Goal: Task Accomplishment & Management: Complete application form

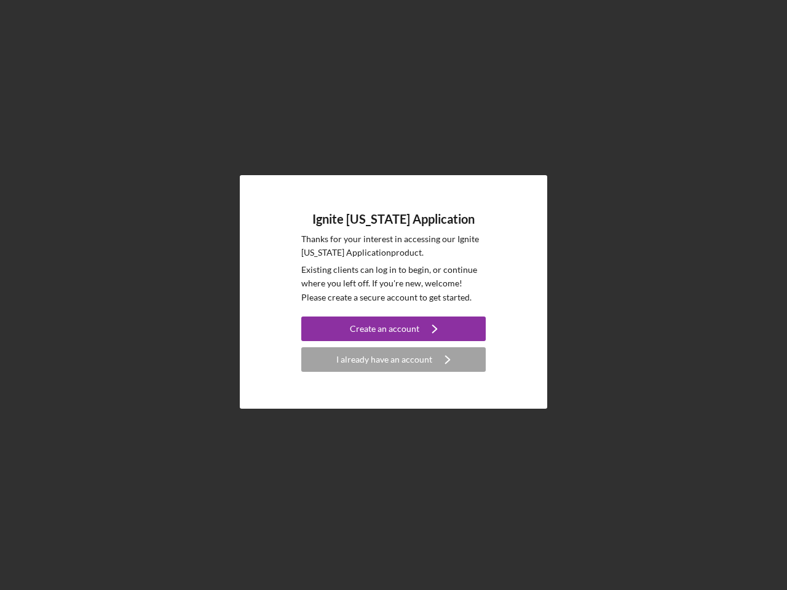
click at [393, 295] on p "Existing clients can log in to begin, or continue where you left off. If you're…" at bounding box center [393, 283] width 184 height 41
click at [393, 329] on div "Create an account" at bounding box center [384, 329] width 69 height 25
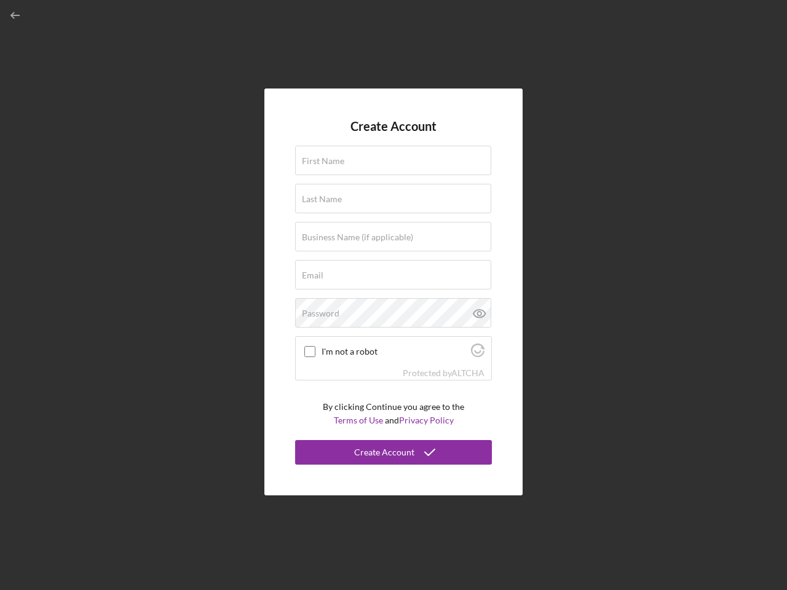
click at [393, 360] on div "I'm not a robot" at bounding box center [393, 351] width 195 height 29
